Goal: Transaction & Acquisition: Obtain resource

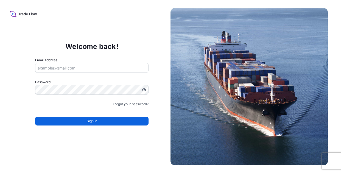
click at [22, 15] on icon at bounding box center [23, 14] width 27 height 8
click at [22, 13] on icon at bounding box center [23, 14] width 27 height 8
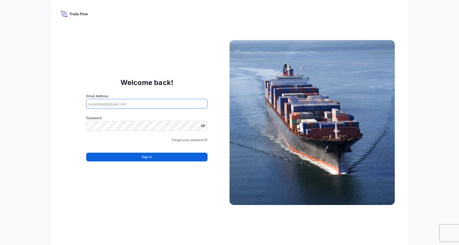
click at [145, 103] on input "Email Address" at bounding box center [146, 104] width 121 height 10
type input "[PERSON_NAME][EMAIL_ADDRESS][PERSON_NAME][DOMAIN_NAME]"
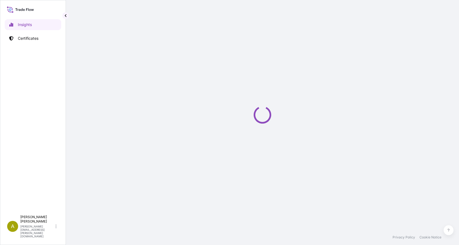
select select "2025"
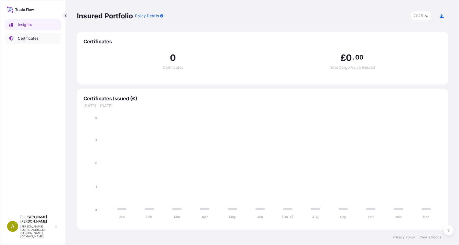
click at [27, 41] on p "Certificates" at bounding box center [28, 38] width 21 height 5
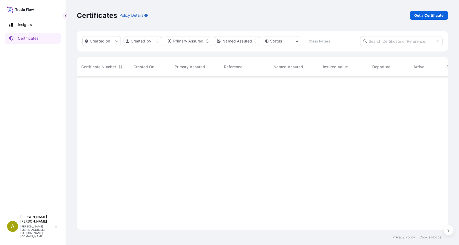
scroll to position [152, 367]
click at [422, 18] on p "Get a Certificate" at bounding box center [428, 15] width 29 height 5
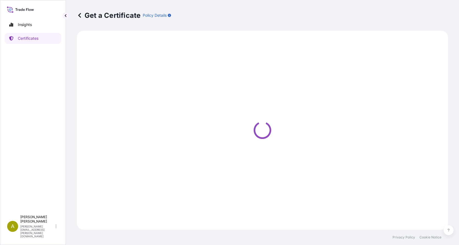
select select "Sea"
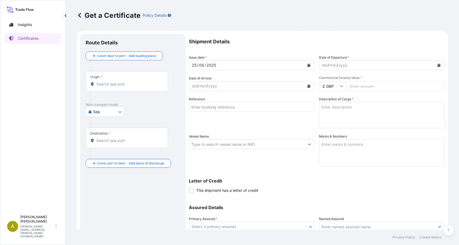
click at [107, 85] on input "Origin *" at bounding box center [128, 83] width 65 height 5
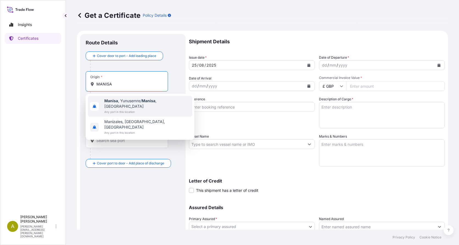
click at [147, 109] on span "Any port in this location" at bounding box center [147, 111] width 86 height 5
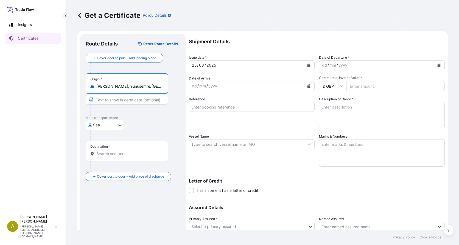
type input "[PERSON_NAME], Yunusemre/[GEOGRAPHIC_DATA], [GEOGRAPHIC_DATA]"
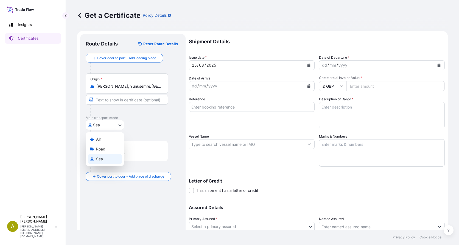
click at [105, 125] on body "2 options available. Insights Certificates A [PERSON_NAME] [PERSON_NAME][EMAIL_…" at bounding box center [229, 122] width 459 height 245
click at [104, 141] on div "Air" at bounding box center [105, 139] width 34 height 10
select select "Air"
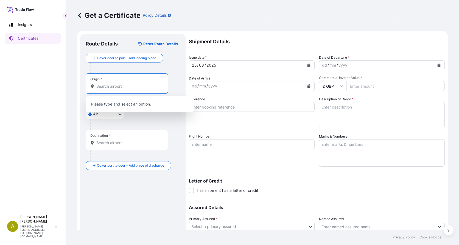
click at [105, 85] on input "Origin *" at bounding box center [128, 86] width 65 height 5
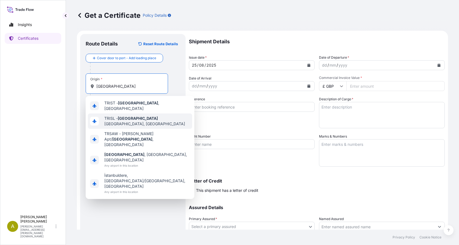
click at [170, 121] on div "TRISL - [GEOGRAPHIC_DATA], [GEOGRAPHIC_DATA]" at bounding box center [140, 121] width 104 height 15
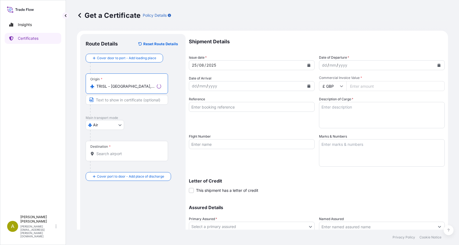
type input "TRISL - [GEOGRAPHIC_DATA], [GEOGRAPHIC_DATA]"
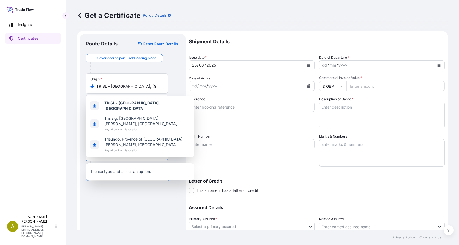
click at [112, 151] on input "Destination *" at bounding box center [128, 153] width 65 height 5
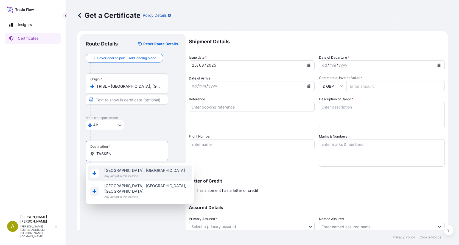
click at [135, 177] on span "Any airport in this location" at bounding box center [144, 175] width 81 height 5
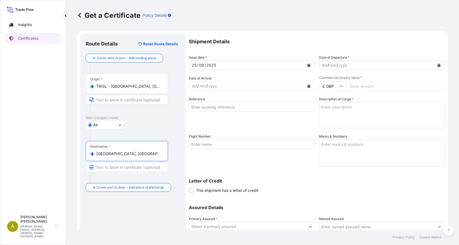
type input "[GEOGRAPHIC_DATA], [GEOGRAPHIC_DATA]"
click at [340, 63] on div "yyyy" at bounding box center [343, 65] width 10 height 7
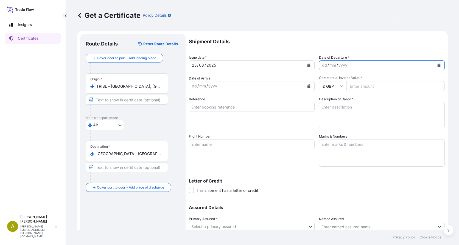
click at [437, 64] on icon "Calendar" at bounding box center [438, 65] width 3 height 3
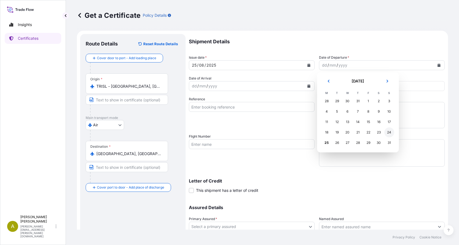
click at [390, 134] on div "24" at bounding box center [389, 133] width 10 height 10
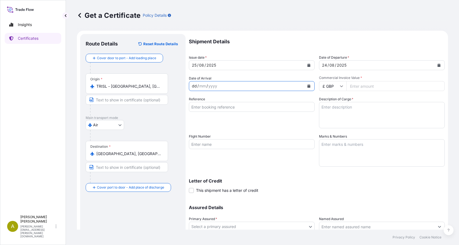
click at [224, 85] on div "dd / mm / yyyy" at bounding box center [246, 86] width 115 height 10
click at [306, 88] on button "Calendar" at bounding box center [308, 86] width 9 height 9
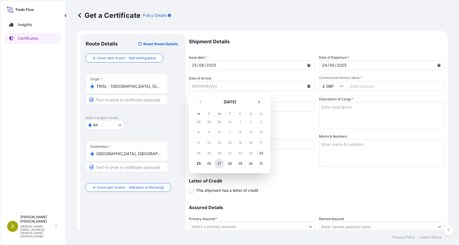
click at [219, 165] on div "27" at bounding box center [219, 164] width 10 height 10
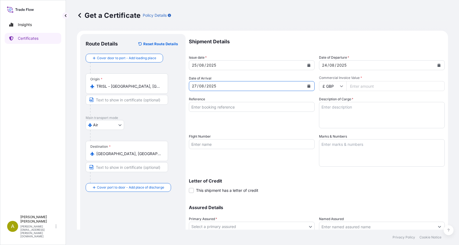
click at [334, 84] on input "£ GBP" at bounding box center [332, 86] width 27 height 10
click at [334, 126] on div "$ USD" at bounding box center [330, 124] width 23 height 10
type input "$ USD"
click at [359, 86] on input "Commercial Invoice Value *" at bounding box center [395, 86] width 98 height 10
click at [375, 81] on input "Commercial Invoice Value *" at bounding box center [395, 86] width 98 height 10
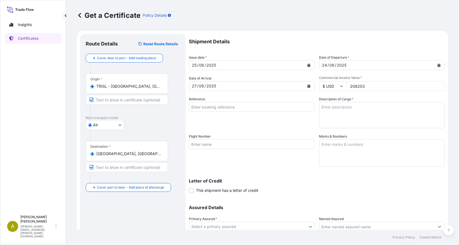
type input "208203"
click at [362, 114] on textarea "Description of Cargo *" at bounding box center [382, 115] width 126 height 26
click at [258, 105] on input "Reference" at bounding box center [252, 107] width 126 height 10
paste input "AWB [PHONE_NUMBER]"
type input "AWB [PHONE_NUMBER]"
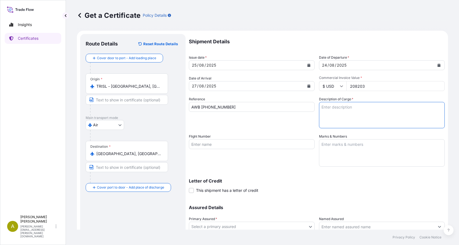
click at [333, 111] on textarea "Description of Cargo *" at bounding box center [382, 115] width 126 height 26
click at [331, 108] on textarea "Description of Cargo *" at bounding box center [382, 115] width 126 height 26
type textarea "1"
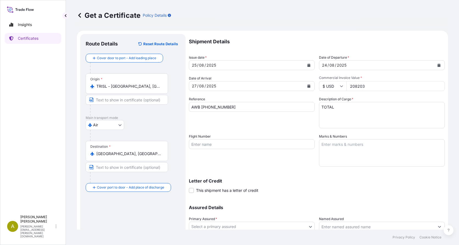
click at [336, 108] on textarea "TOTAL" at bounding box center [382, 115] width 126 height 26
click at [390, 107] on textarea "TOTAL 1573 CASES OF CIGARRETES" at bounding box center [382, 115] width 126 height 26
click at [356, 114] on textarea "TOTAL 1573 CASES OF CIGARETTES" at bounding box center [382, 115] width 126 height 26
click at [391, 108] on textarea "TOTAL 1573 CASES OF CIGARETTES" at bounding box center [382, 115] width 126 height 26
paste textarea "14.660,000"
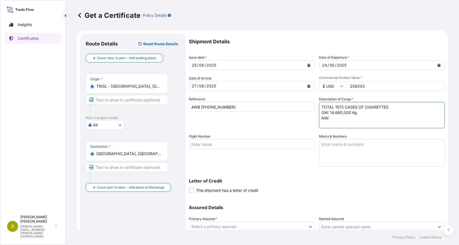
click at [331, 115] on textarea "TOTAL 1573 CASES OF CIGARETTES GW: 14.660,000 Kg NW:" at bounding box center [382, 115] width 126 height 26
click at [330, 118] on textarea "TOTAL 1573 CASES OF CIGARETTES GW: 14.660,000 Kg NW:" at bounding box center [382, 115] width 126 height 26
paste textarea "8.076,514"
type textarea "TOTAL 1573 CASES OF CIGARETTES GW: 14.660,000 Kg NW: 8.076,514 Kg"
click at [251, 142] on input "Flight Number" at bounding box center [252, 144] width 126 height 10
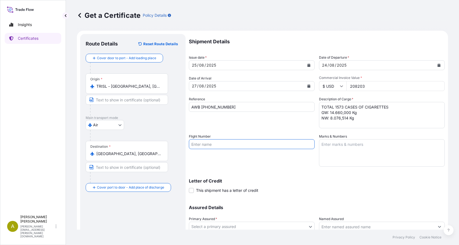
click at [233, 144] on input "Flight Number" at bounding box center [252, 144] width 126 height 10
paste input "7L 1402 24 7L 6979 / 27"
type input "7L 1402 24 7L 6979 / 27"
click at [272, 164] on div "Flight Number 7L 1402 24 7L 6979 / 27" at bounding box center [252, 150] width 126 height 33
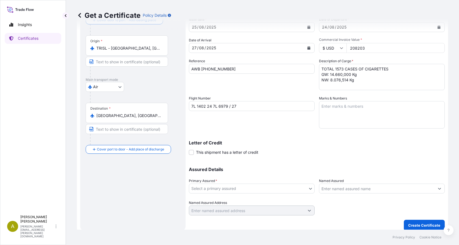
scroll to position [43, 0]
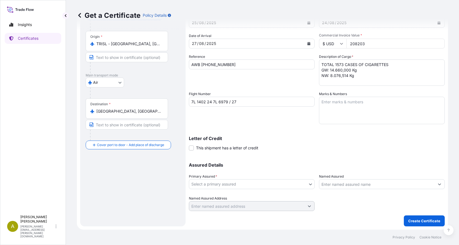
click at [215, 187] on body "Insights Certificates A [PERSON_NAME] [PERSON_NAME][EMAIL_ADDRESS][PERSON_NAME]…" at bounding box center [229, 122] width 459 height 245
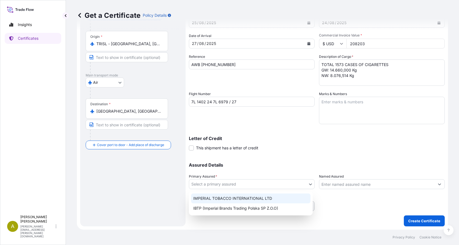
click at [219, 200] on div "IMPERIAL TOBACCO INTERNATIONAL LTD" at bounding box center [250, 199] width 119 height 10
select select "31694"
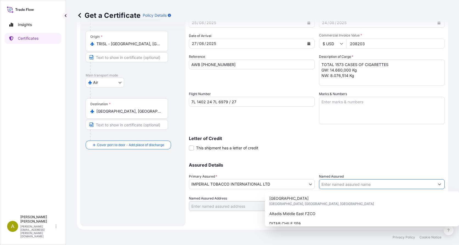
click at [331, 186] on input "Named Assured" at bounding box center [376, 184] width 115 height 10
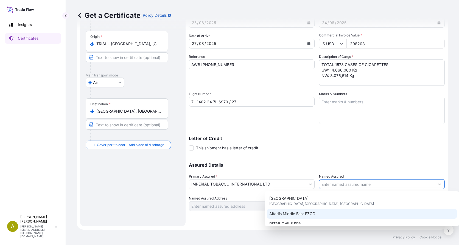
click at [311, 212] on span "Altadis Middle East FZCO" at bounding box center [292, 213] width 46 height 5
type input "Altadis Middle East FZCO"
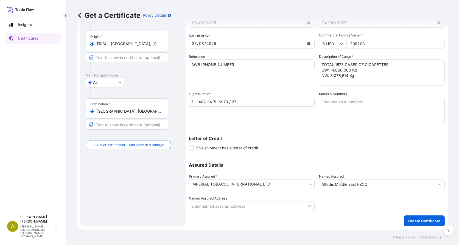
click at [360, 158] on div "Assured Details Primary Assured * IMPERIAL TOBACCO INTERNATIONAL LTD IMPERIAL T…" at bounding box center [317, 183] width 256 height 55
click at [421, 223] on p "Create Certificate" at bounding box center [424, 220] width 32 height 5
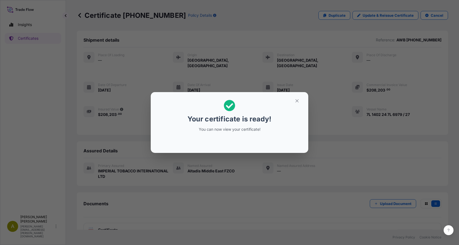
click at [206, 164] on div "Your certificate is ready! You can now view your certificate!" at bounding box center [229, 122] width 459 height 245
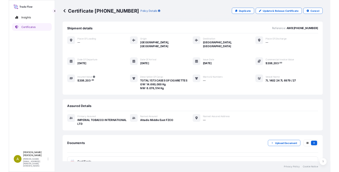
scroll to position [9, 0]
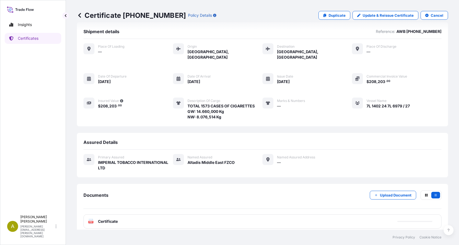
click at [122, 219] on div "PDF Certificate" at bounding box center [262, 222] width 358 height 14
click at [111, 219] on span "Certificate" at bounding box center [108, 221] width 20 height 5
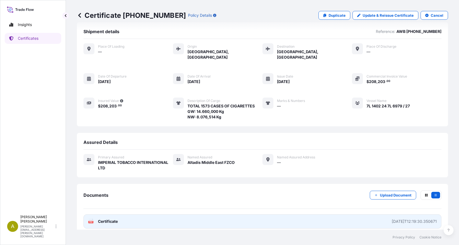
click at [391, 219] on div "[DATE]T12:19:30.350671" at bounding box center [413, 221] width 45 height 5
